Goal: Information Seeking & Learning: Find specific fact

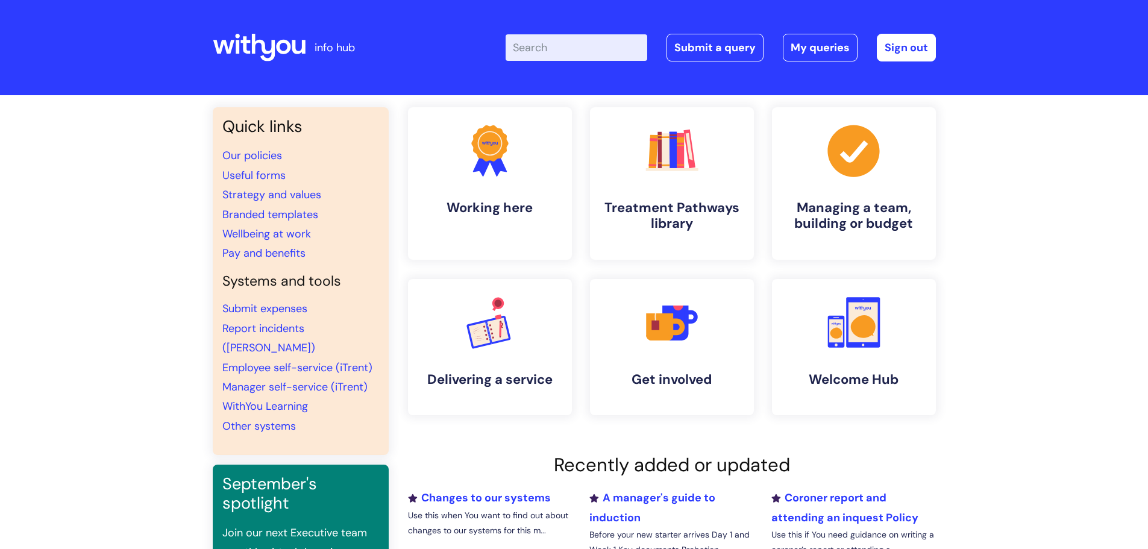
click at [556, 49] on input "Enter your search term here..." at bounding box center [577, 47] width 142 height 27
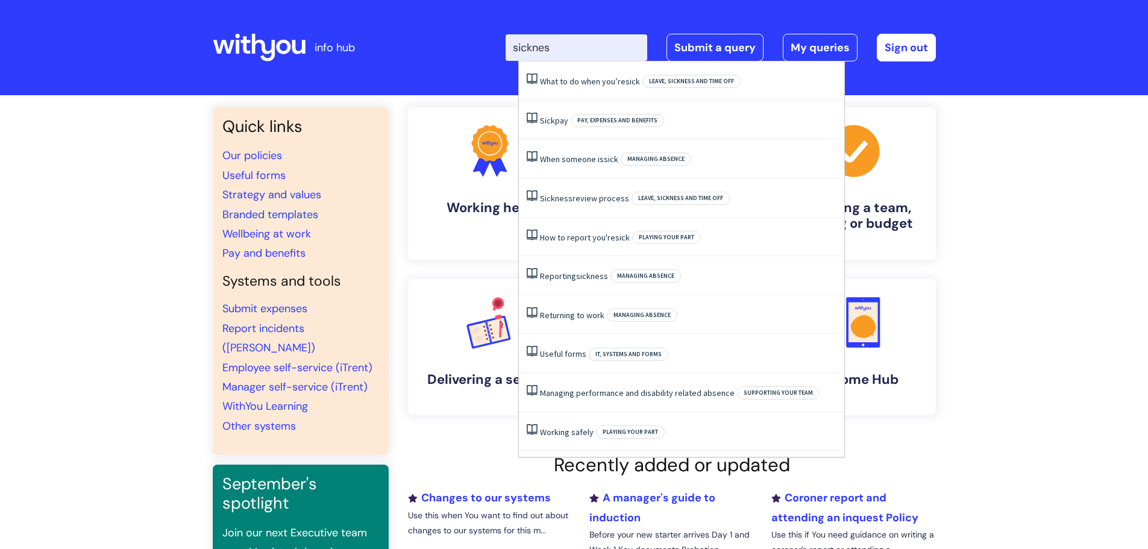
type input "sickness"
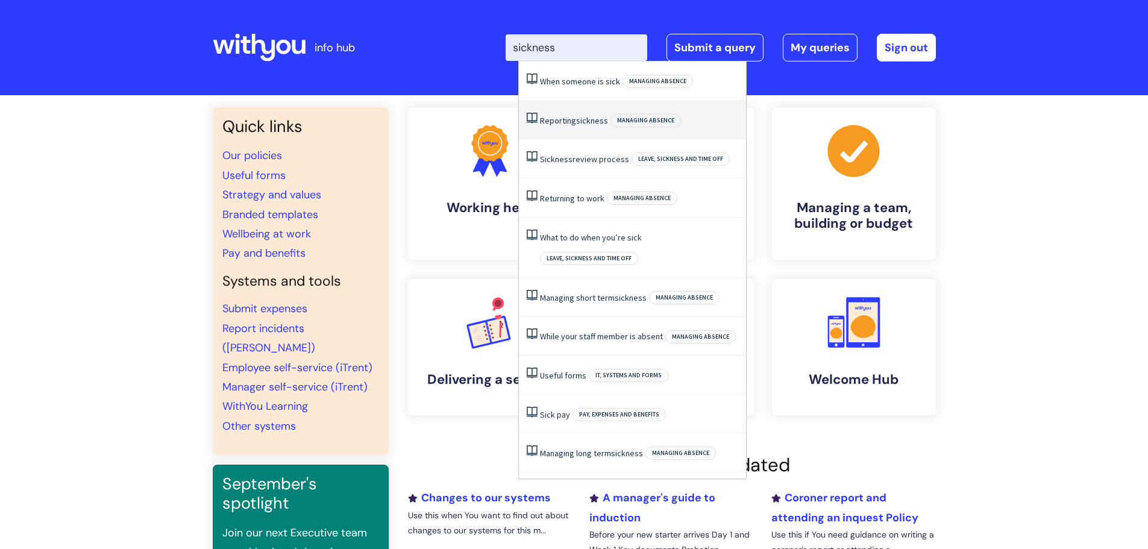
click at [582, 124] on span "sickness" at bounding box center [592, 120] width 32 height 11
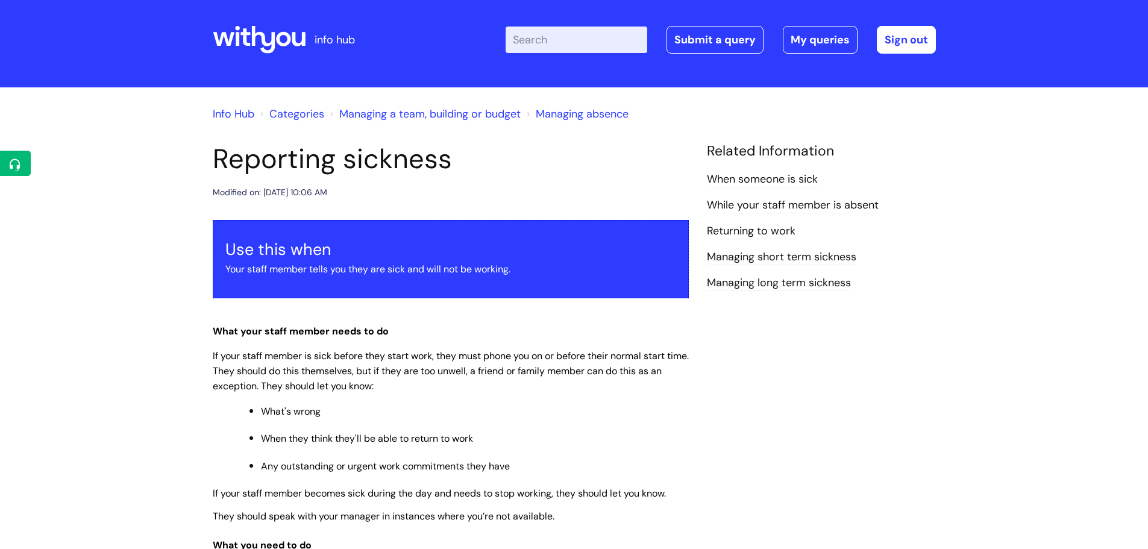
scroll to position [8, 0]
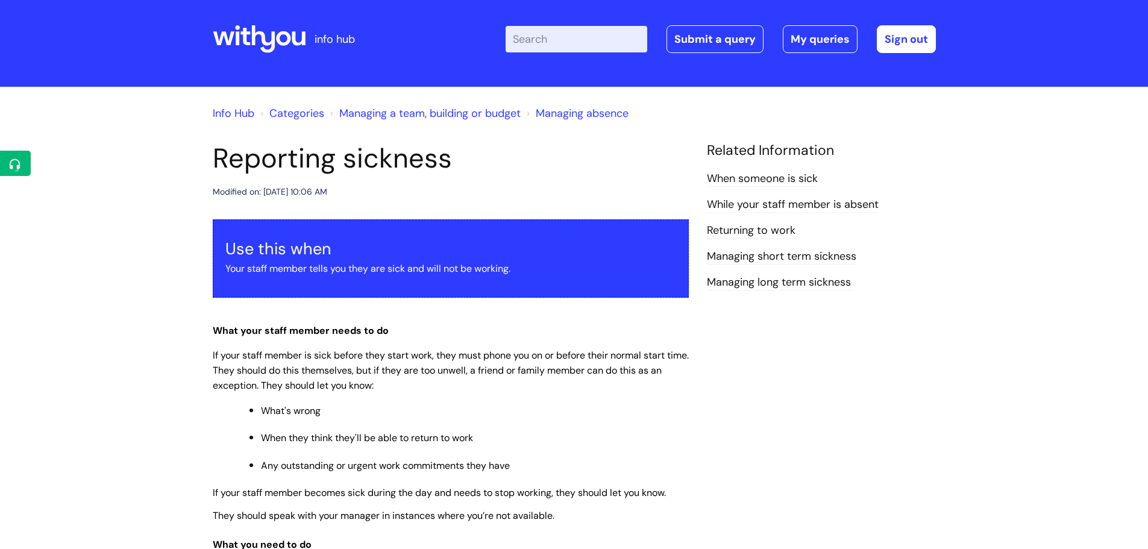
click at [799, 174] on link "When someone is sick" at bounding box center [762, 179] width 111 height 16
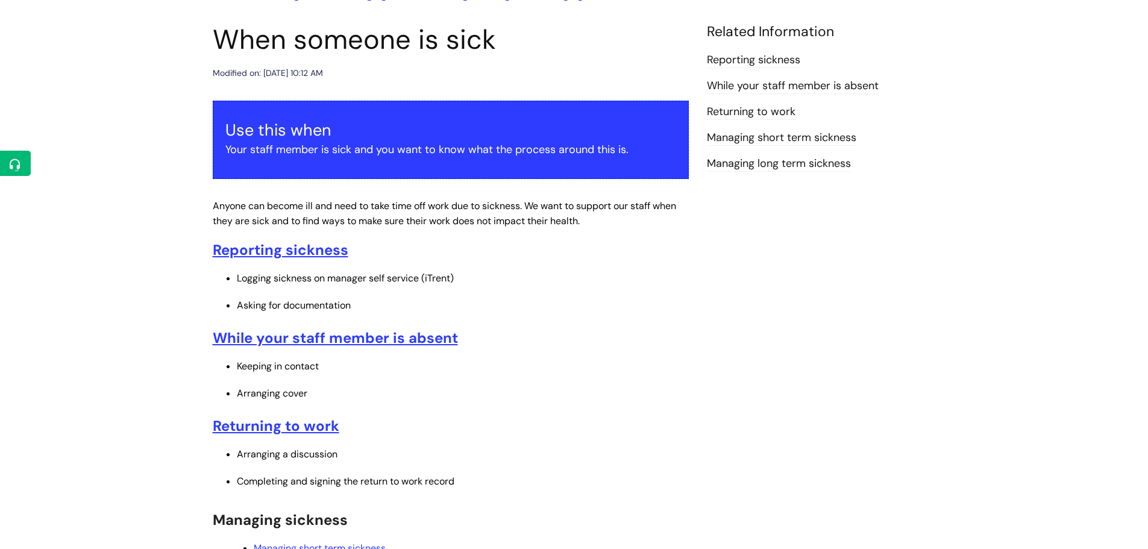
scroll to position [263, 0]
